Goal: Task Accomplishment & Management: Use online tool/utility

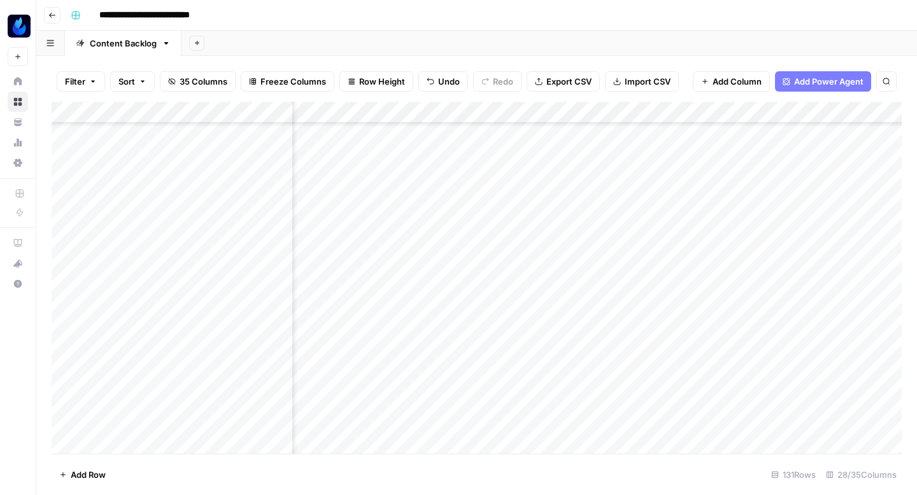
scroll to position [700, 1766]
click at [565, 186] on div "Add Column" at bounding box center [477, 278] width 850 height 352
click at [565, 190] on div "Add Column" at bounding box center [477, 278] width 850 height 352
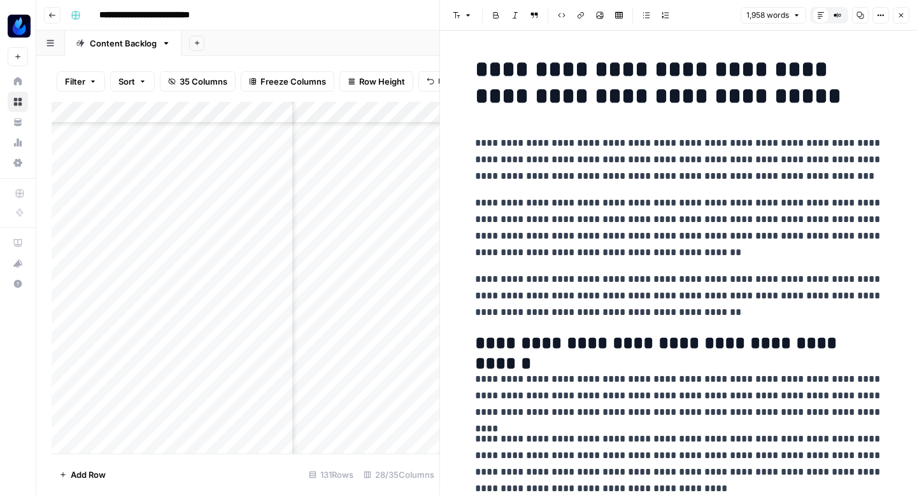
click at [857, 15] on icon "button" at bounding box center [860, 15] width 7 height 7
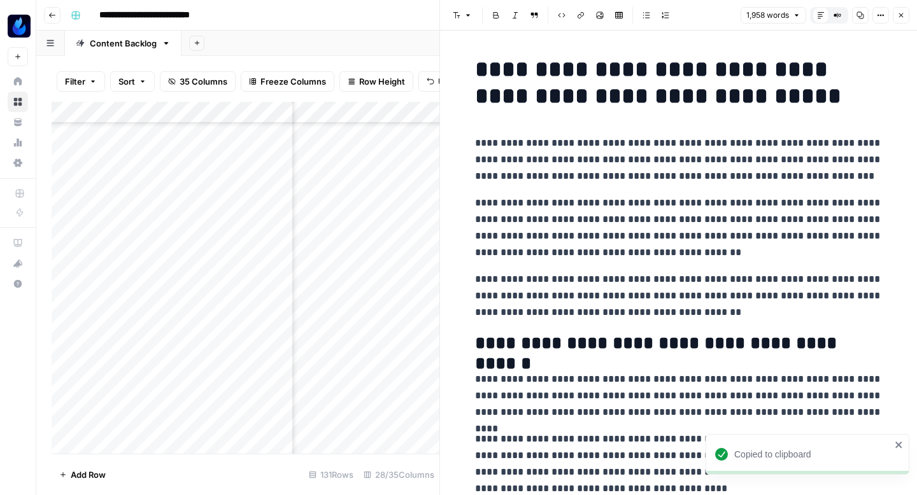
click at [901, 16] on icon "button" at bounding box center [901, 15] width 4 height 4
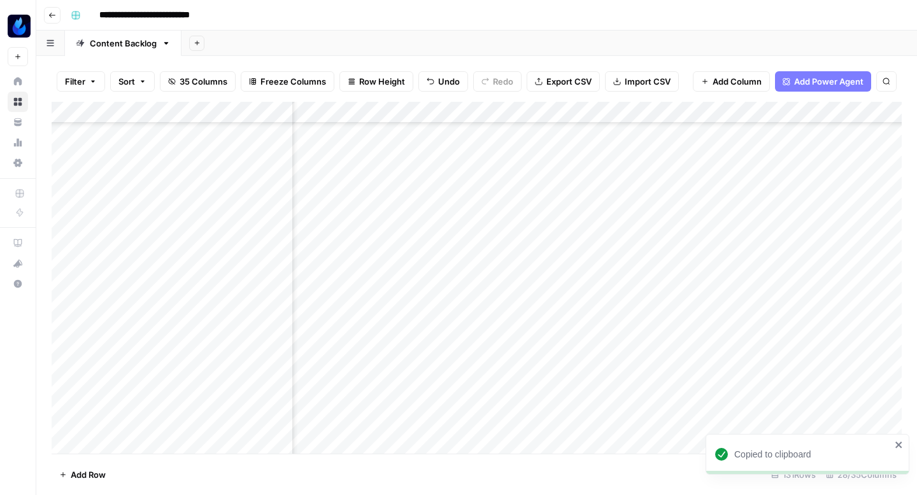
click at [617, 170] on div "Add Column" at bounding box center [477, 278] width 850 height 352
click at [618, 196] on div "Add Column" at bounding box center [477, 278] width 850 height 352
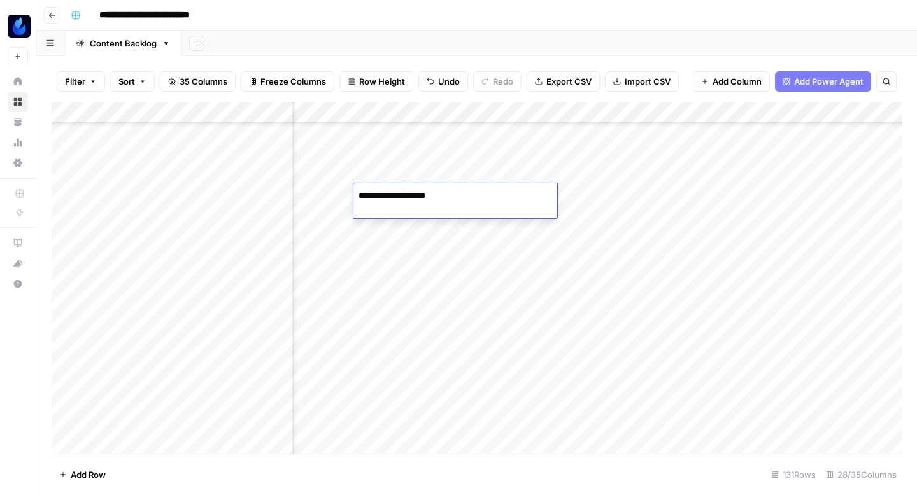
type textarea "**********"
click at [524, 193] on div "Add Column" at bounding box center [477, 278] width 850 height 352
click at [570, 191] on div "Add Column" at bounding box center [477, 278] width 850 height 352
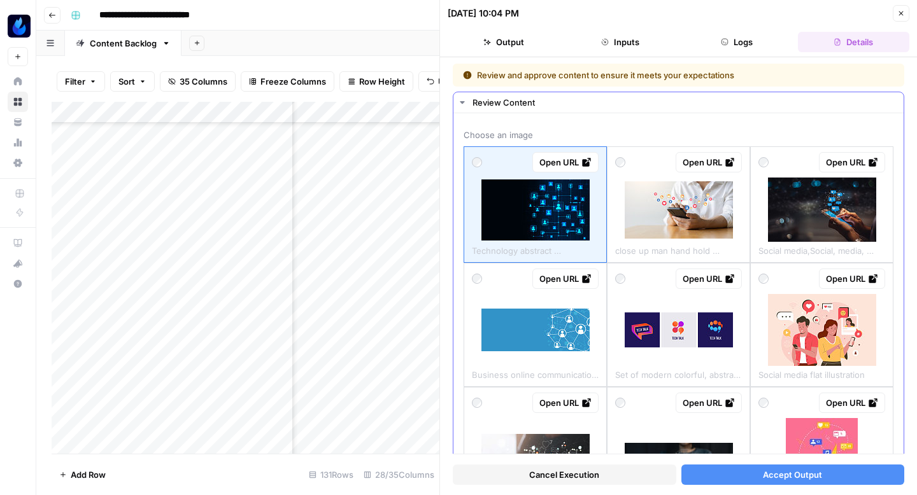
click at [674, 209] on img at bounding box center [678, 209] width 108 height 57
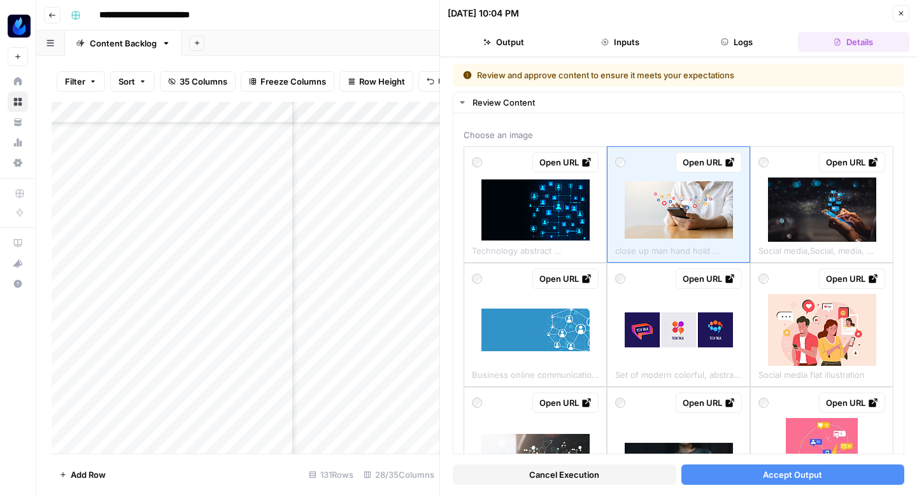
click at [719, 469] on button "Accept Output" at bounding box center [792, 475] width 223 height 20
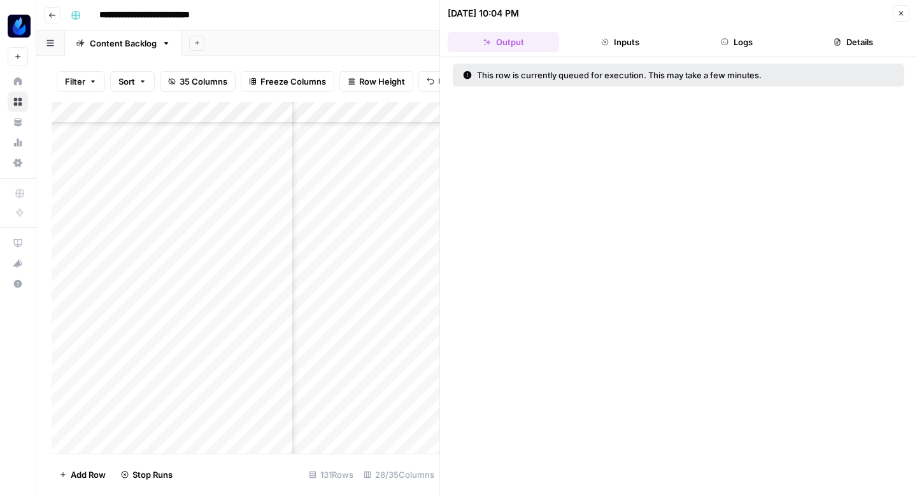
click at [905, 13] on button "Close" at bounding box center [900, 13] width 17 height 17
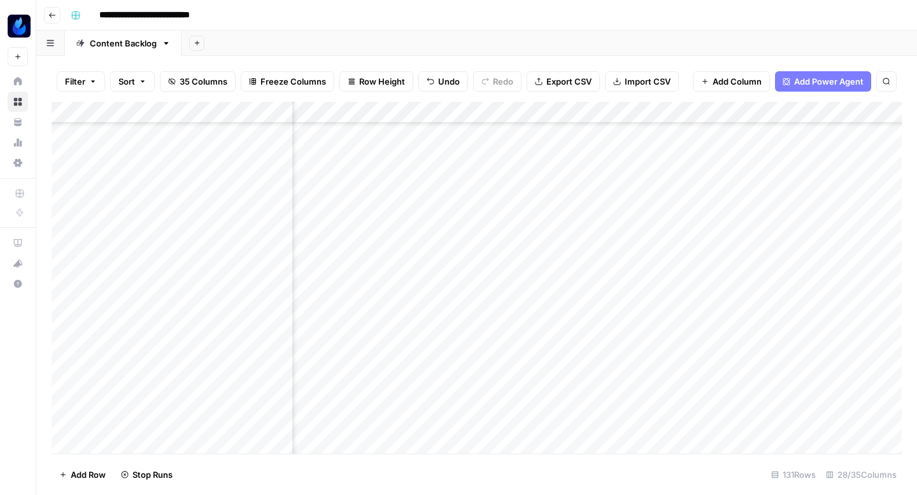
scroll to position [700, 2121]
click at [557, 192] on div "Add Column" at bounding box center [477, 278] width 850 height 352
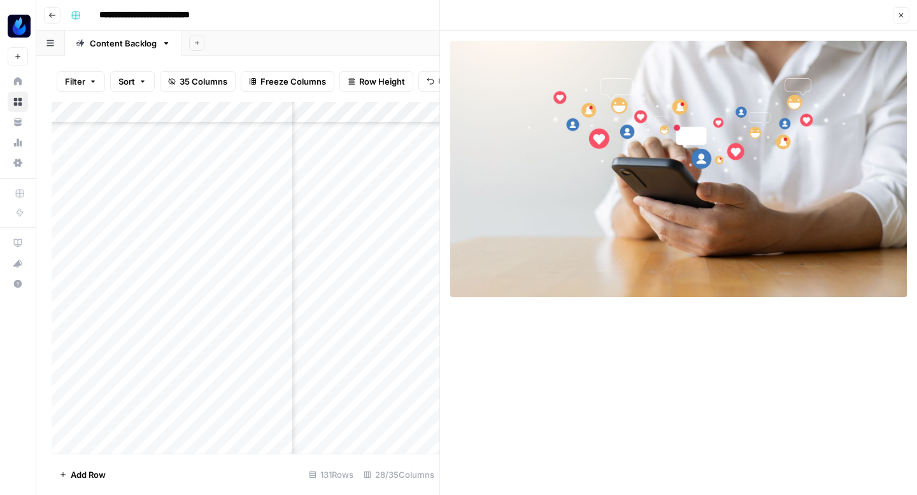
click at [229, 213] on div "Add Column" at bounding box center [246, 278] width 388 height 352
click at [903, 13] on icon "button" at bounding box center [901, 15] width 8 height 8
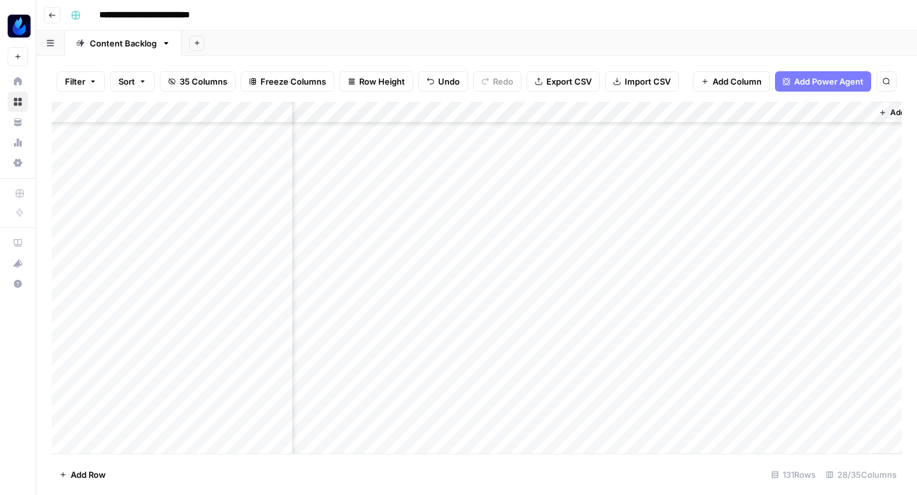
scroll to position [700, 2402]
click at [642, 195] on div "Add Column" at bounding box center [477, 278] width 850 height 352
click at [475, 197] on div "Add Column" at bounding box center [477, 278] width 850 height 352
type textarea "**********"
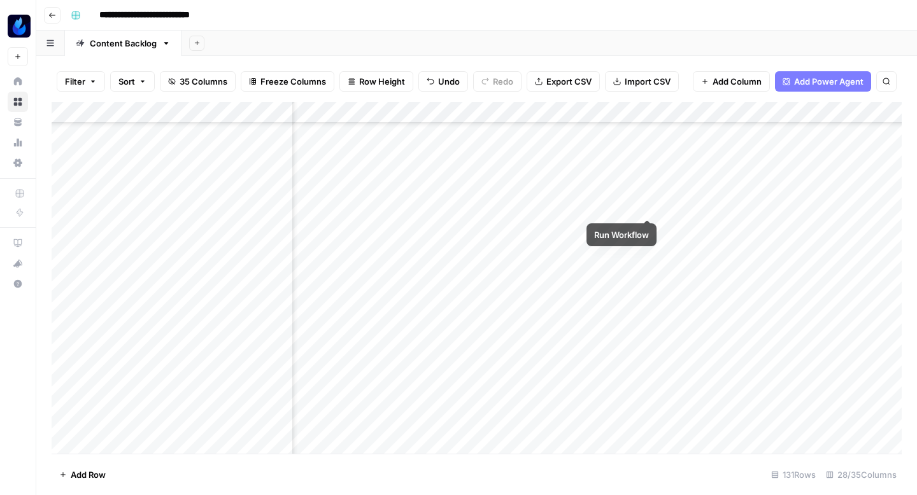
click at [645, 193] on div "Add Column" at bounding box center [477, 278] width 850 height 352
click at [427, 190] on div "Add Column" at bounding box center [477, 278] width 850 height 352
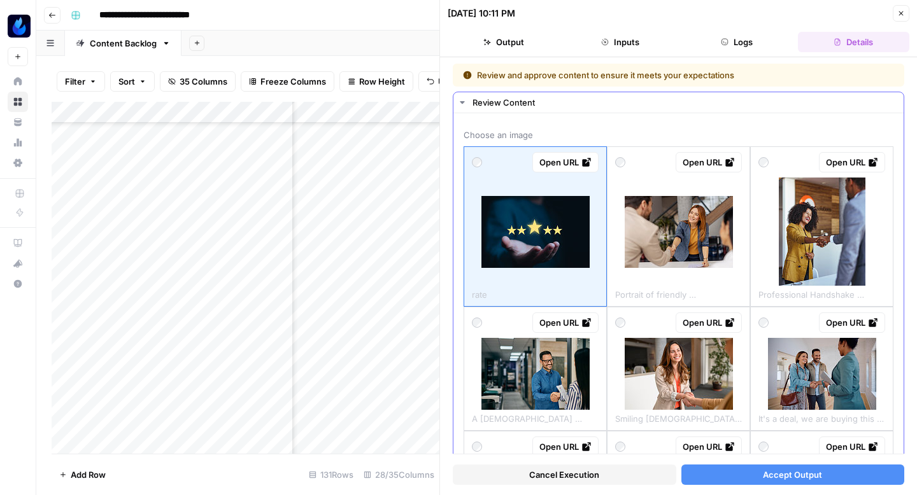
click at [706, 241] on img at bounding box center [678, 232] width 108 height 72
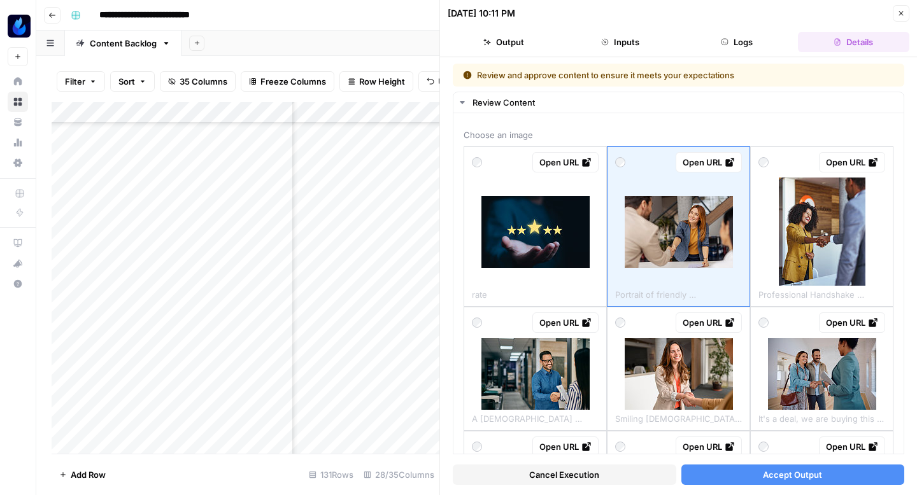
click at [722, 475] on button "Accept Output" at bounding box center [792, 475] width 223 height 20
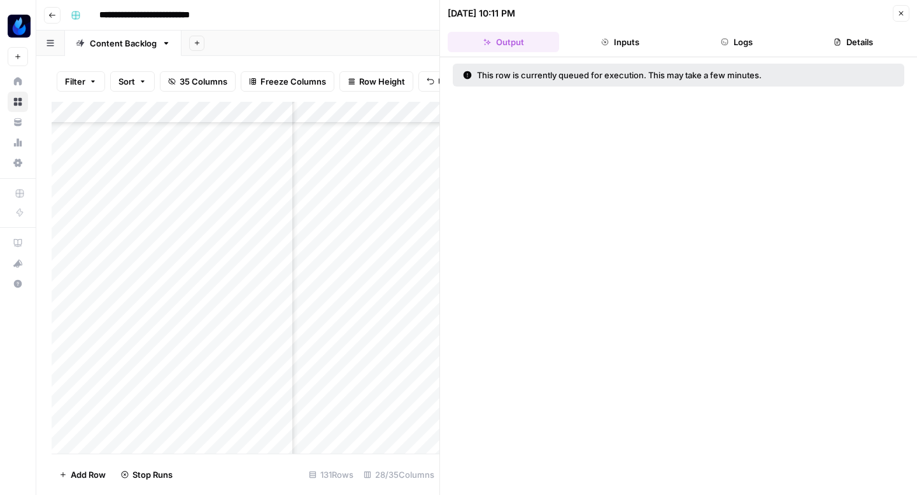
click at [897, 13] on icon "button" at bounding box center [901, 14] width 8 height 8
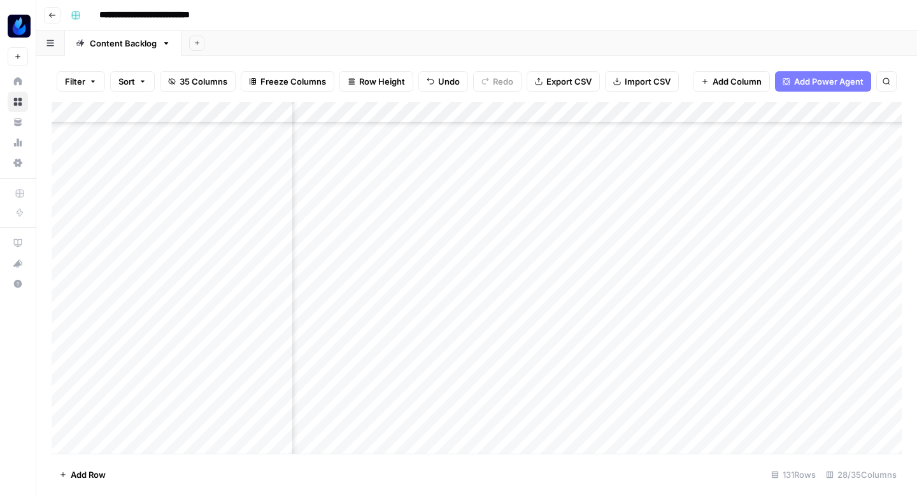
click at [544, 193] on div "Add Column" at bounding box center [477, 278] width 850 height 352
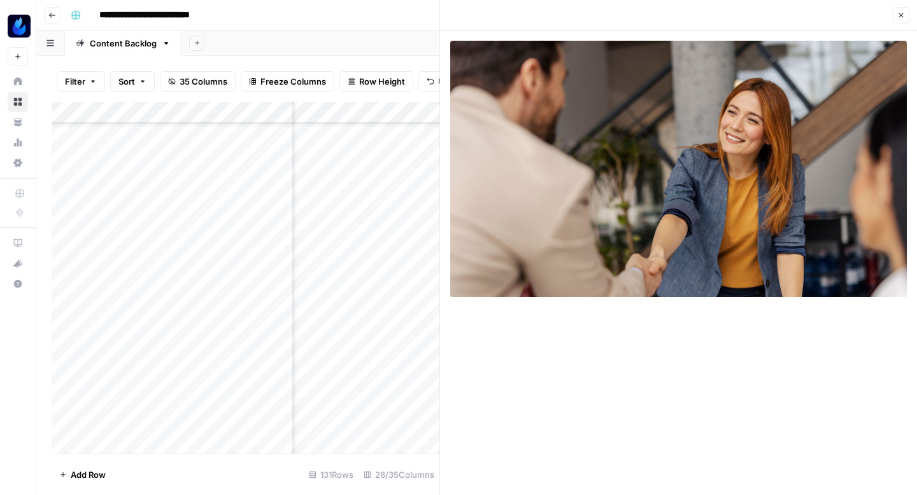
click at [898, 18] on icon "button" at bounding box center [901, 15] width 8 height 8
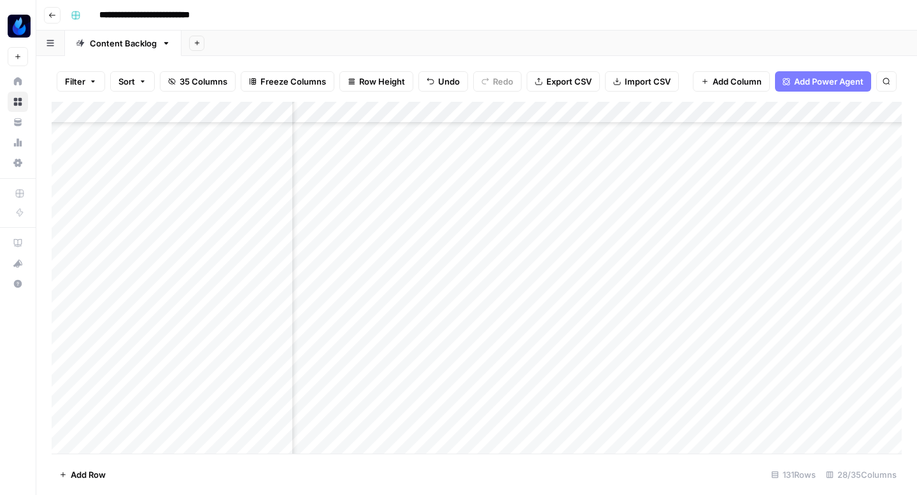
scroll to position [4004, 515]
click at [433, 329] on div "Add Column" at bounding box center [477, 278] width 850 height 352
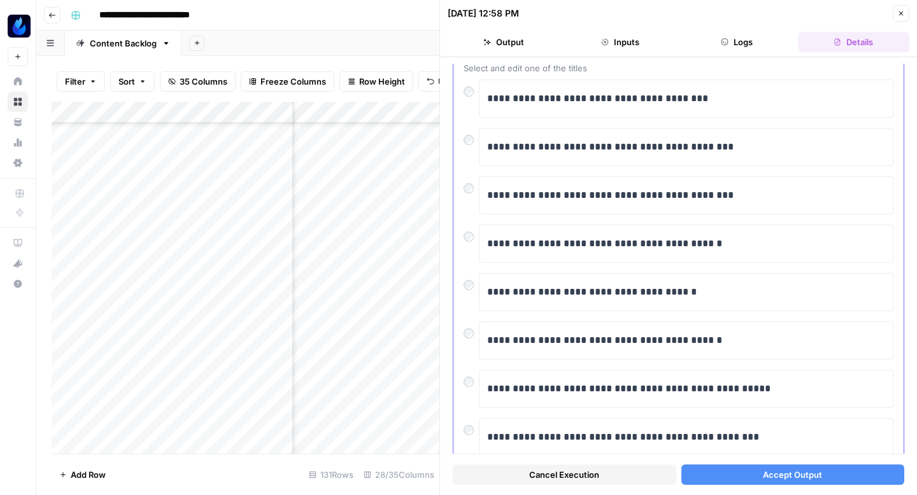
scroll to position [216, 0]
